Goal: Find specific page/section: Find specific page/section

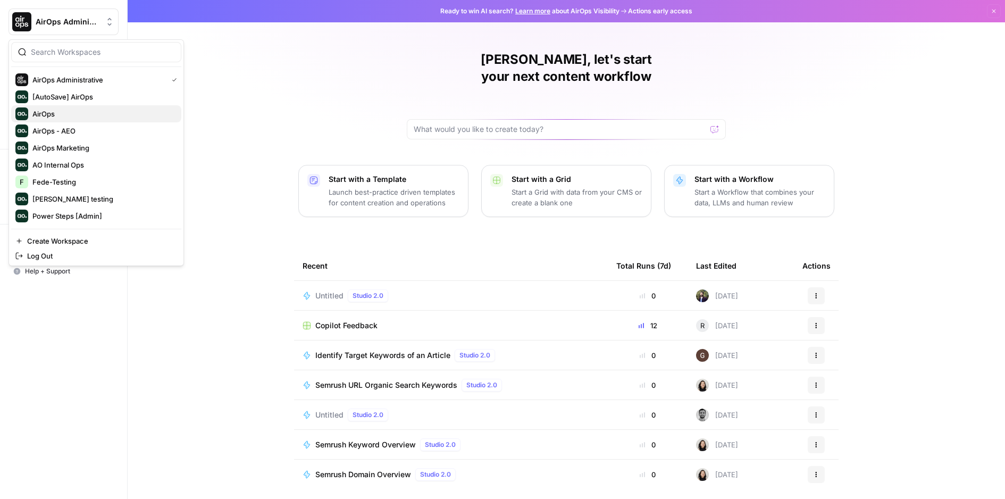
click at [112, 117] on span "AirOps" at bounding box center [102, 113] width 140 height 11
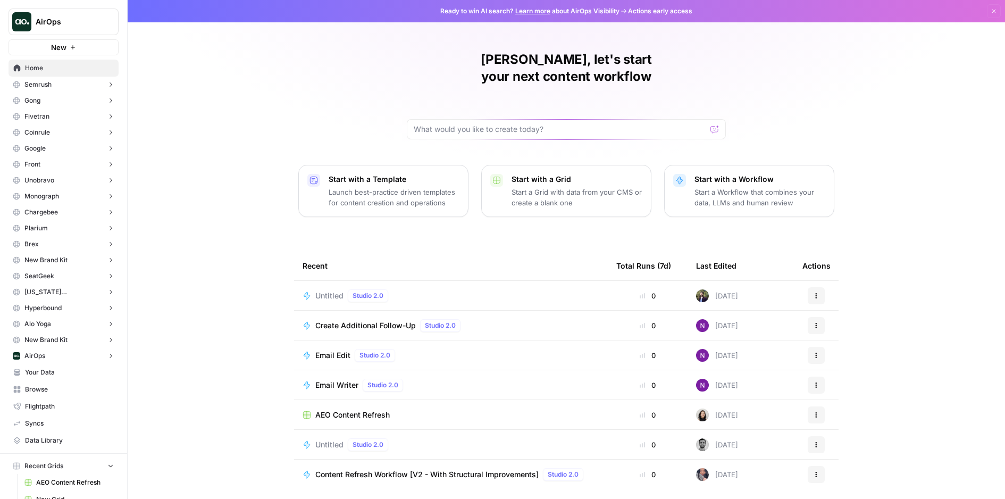
click at [55, 100] on button "Gong" at bounding box center [64, 100] width 110 height 16
click at [54, 134] on span "Opportunities" at bounding box center [74, 134] width 79 height 10
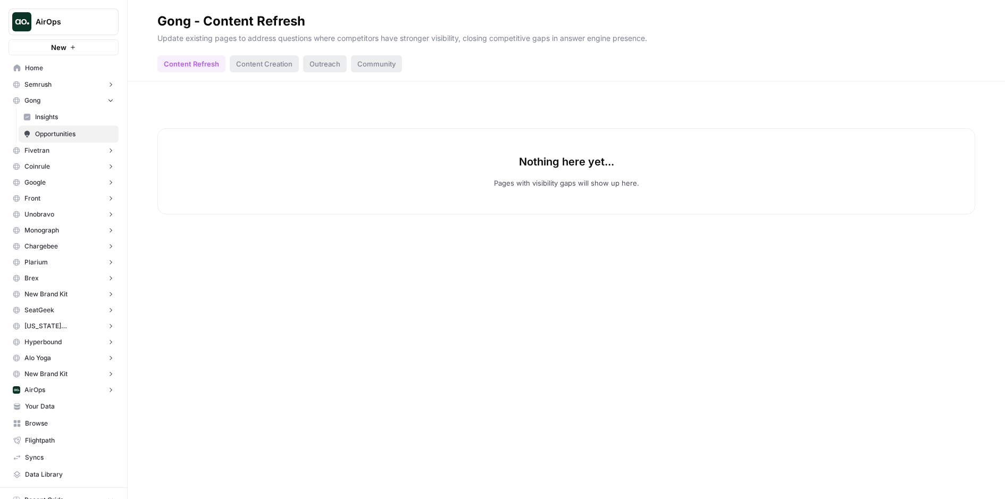
click at [51, 273] on button "Brex" at bounding box center [64, 278] width 110 height 16
click at [64, 310] on span "Opportunities" at bounding box center [74, 312] width 79 height 10
click at [261, 62] on div "Content Creation" at bounding box center [264, 63] width 69 height 17
click at [341, 59] on div "Outreach" at bounding box center [325, 63] width 44 height 17
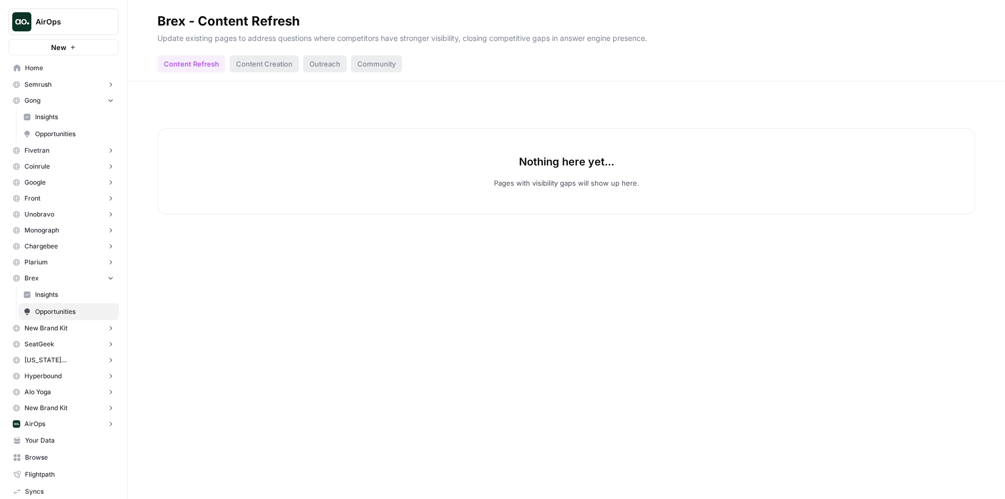
click at [388, 59] on div "Community" at bounding box center [376, 63] width 51 height 17
